Goal: Transaction & Acquisition: Purchase product/service

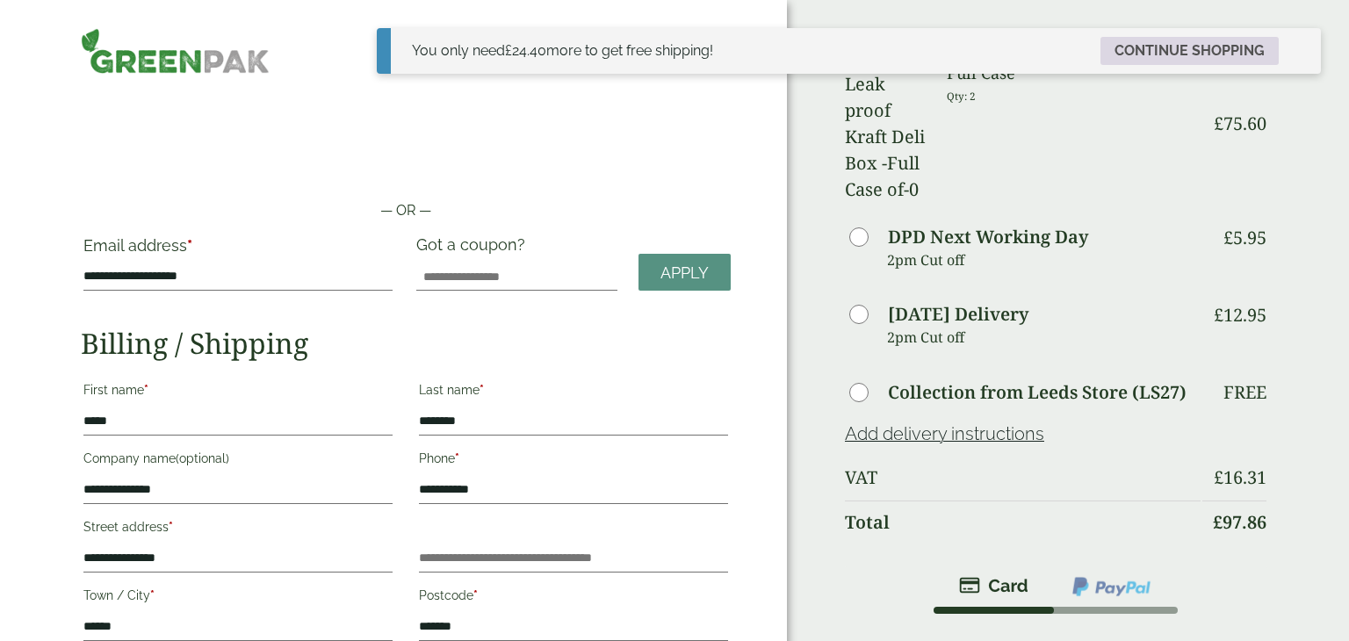
click at [1207, 62] on link "Continue shopping" at bounding box center [1190, 51] width 178 height 28
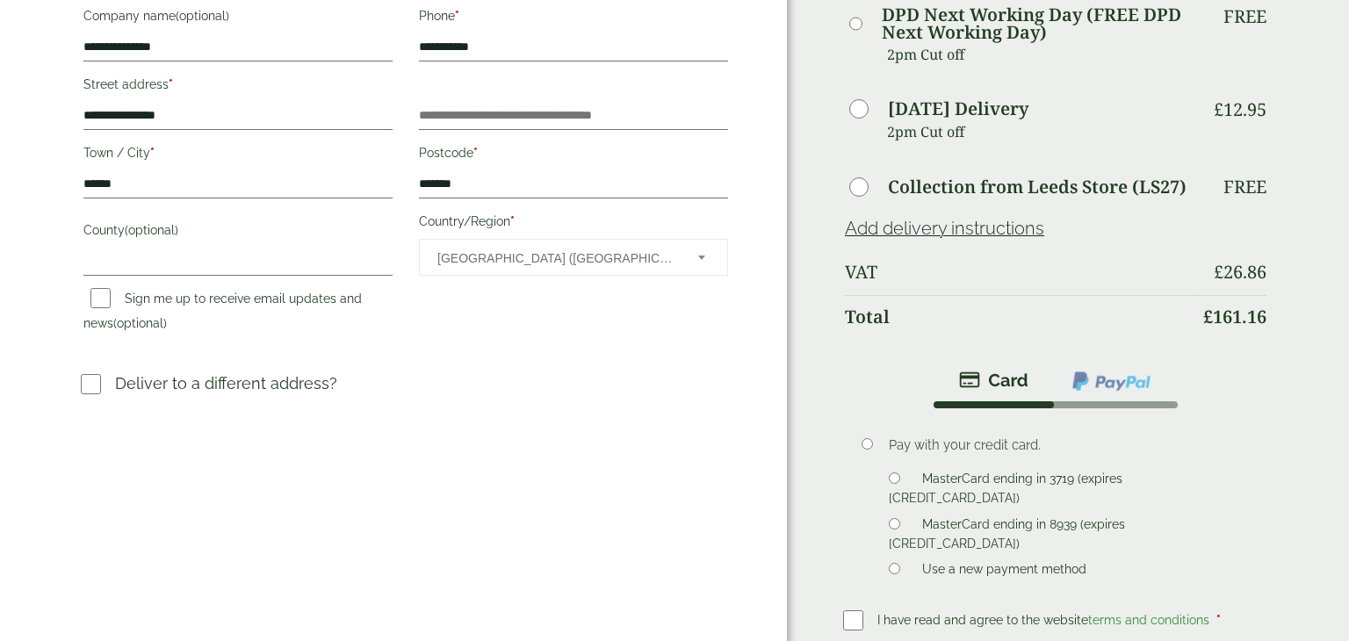
scroll to position [449, 0]
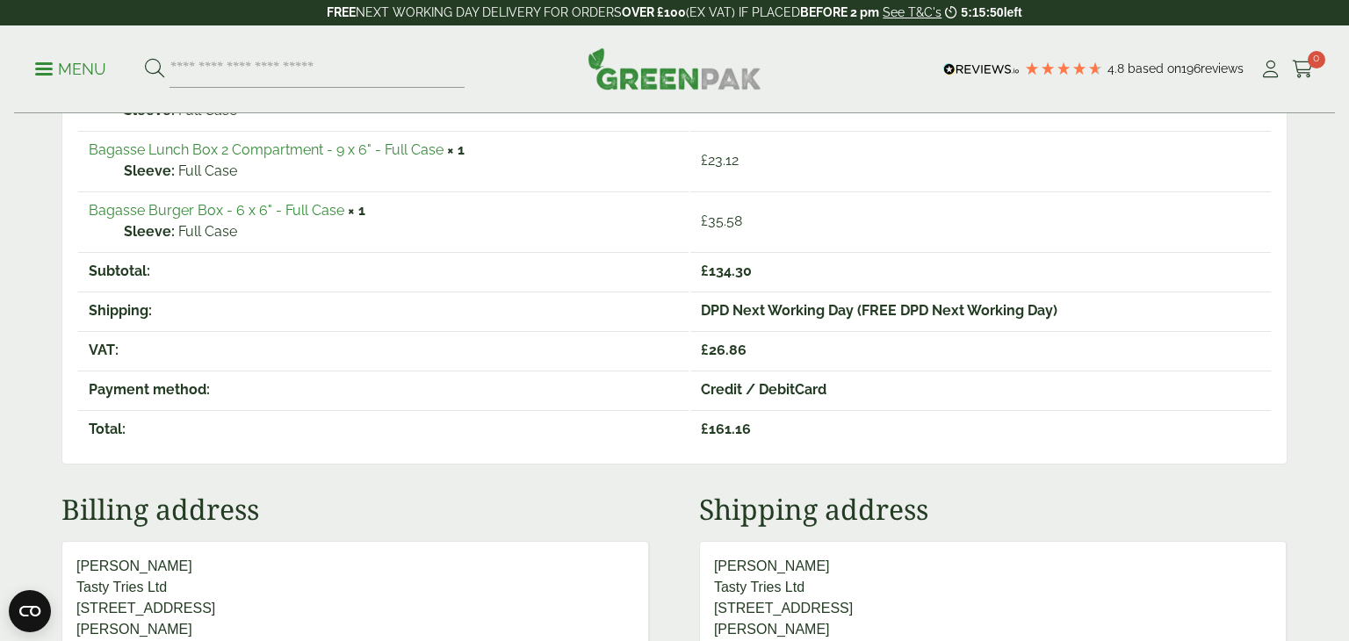
scroll to position [415, 0]
